Goal: Navigation & Orientation: Locate item on page

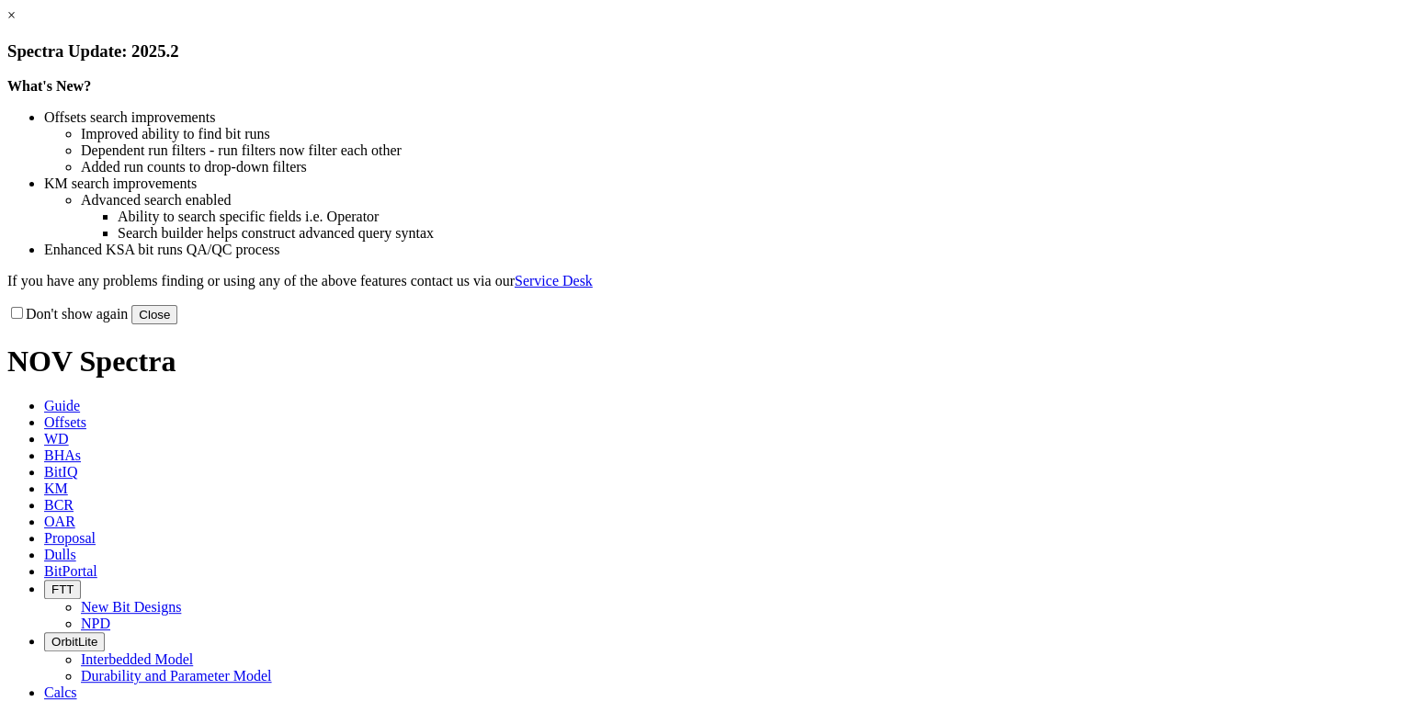
click at [177, 324] on button "Close" at bounding box center [154, 314] width 46 height 19
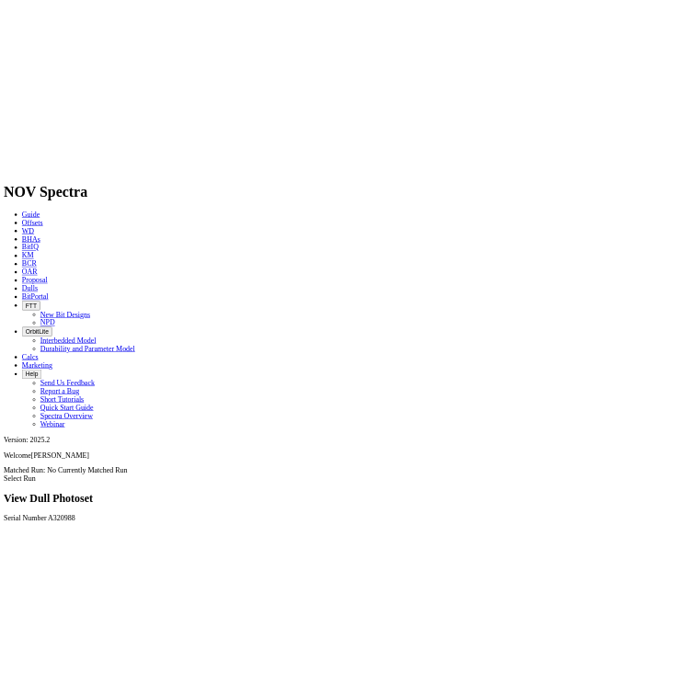
scroll to position [2794, 0]
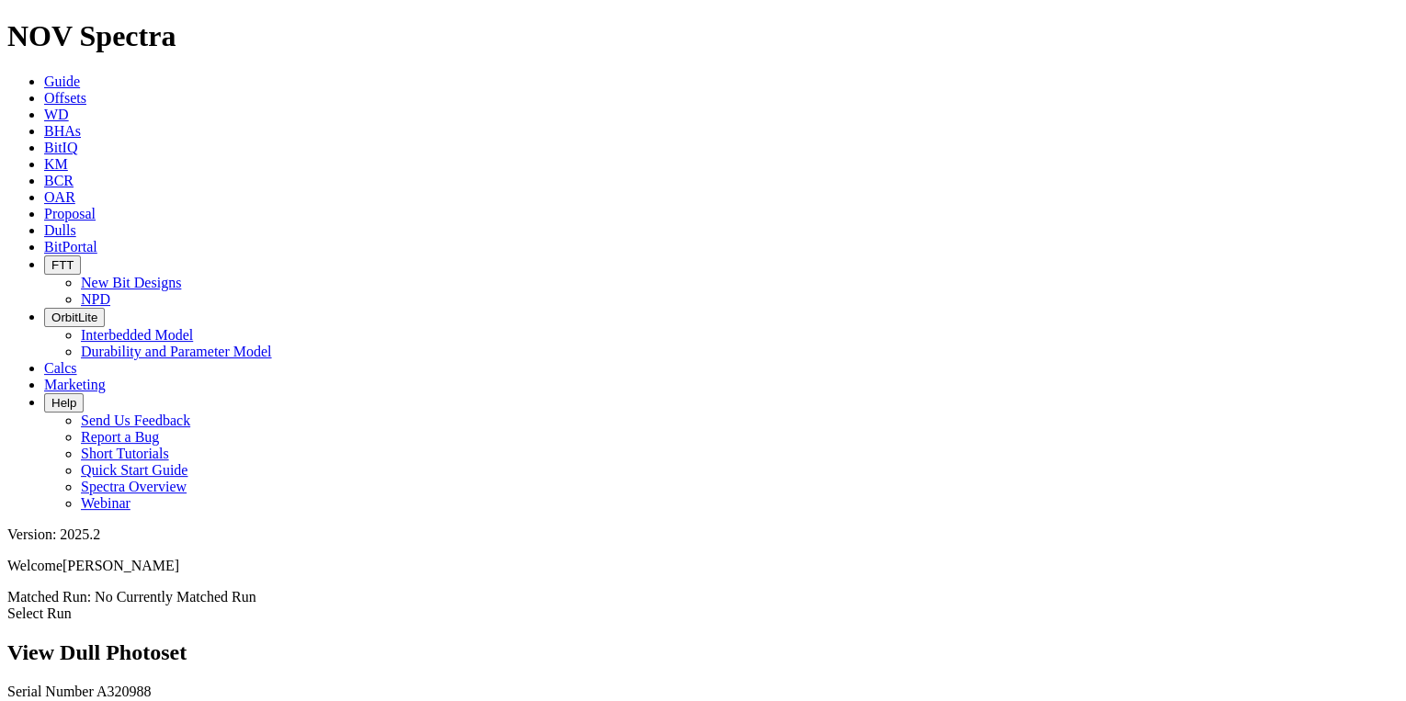
drag, startPoint x: 437, startPoint y: 305, endPoint x: 828, endPoint y: 325, distance: 391.1
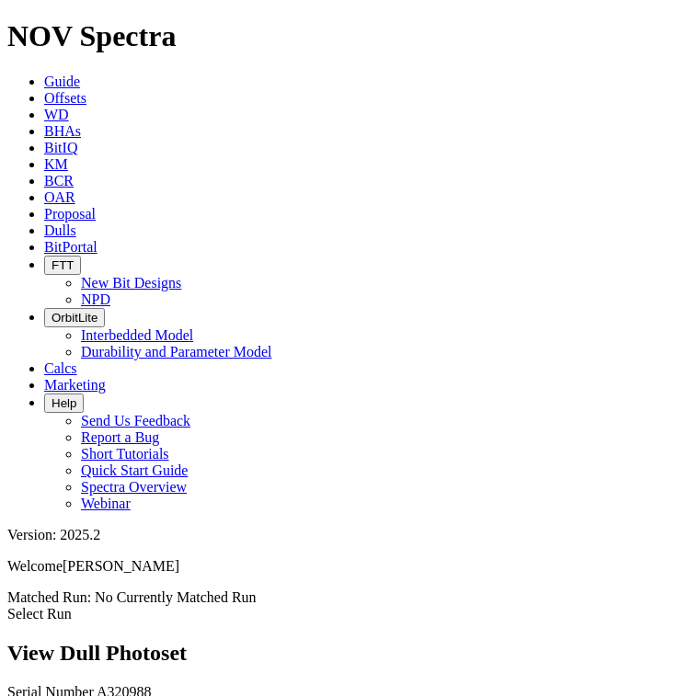
scroll to position [717, 0]
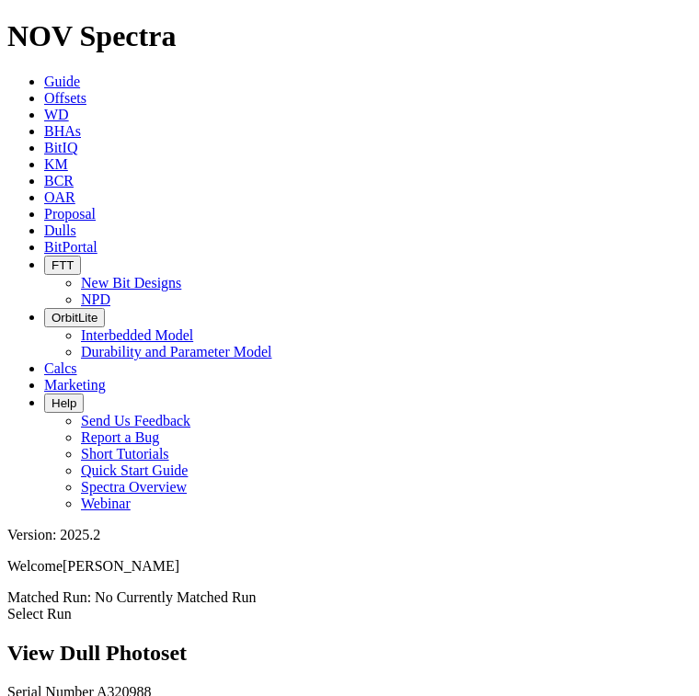
drag, startPoint x: 296, startPoint y: 518, endPoint x: 335, endPoint y: 585, distance: 77.4
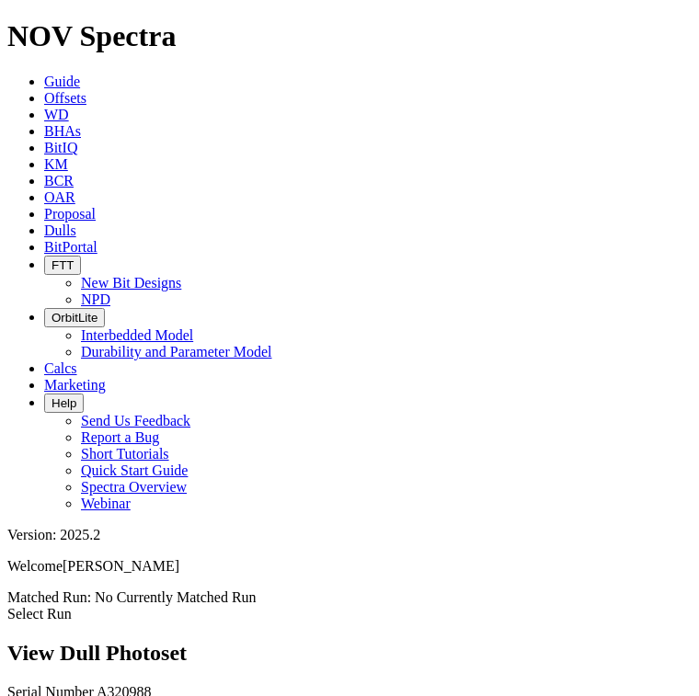
drag, startPoint x: 268, startPoint y: 452, endPoint x: 282, endPoint y: 515, distance: 64.0
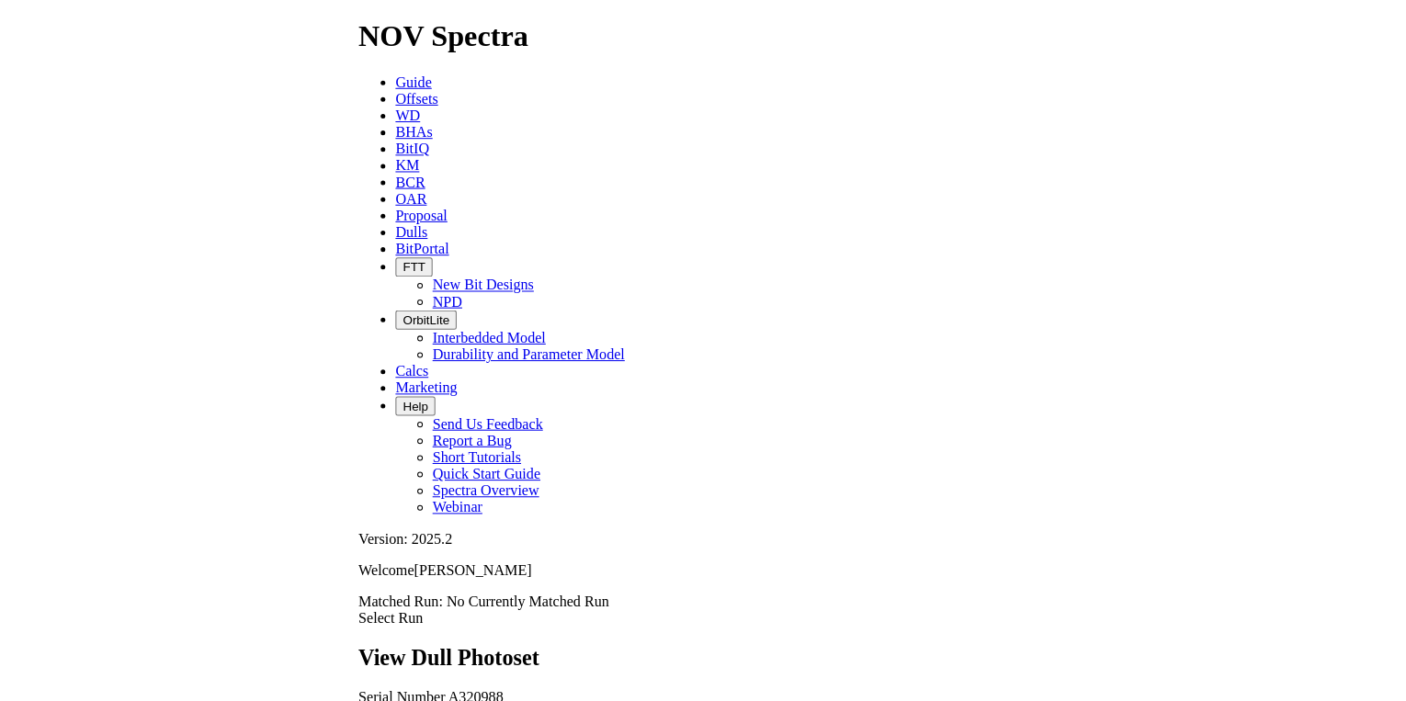
scroll to position [644, 0]
